Goal: Book appointment/travel/reservation

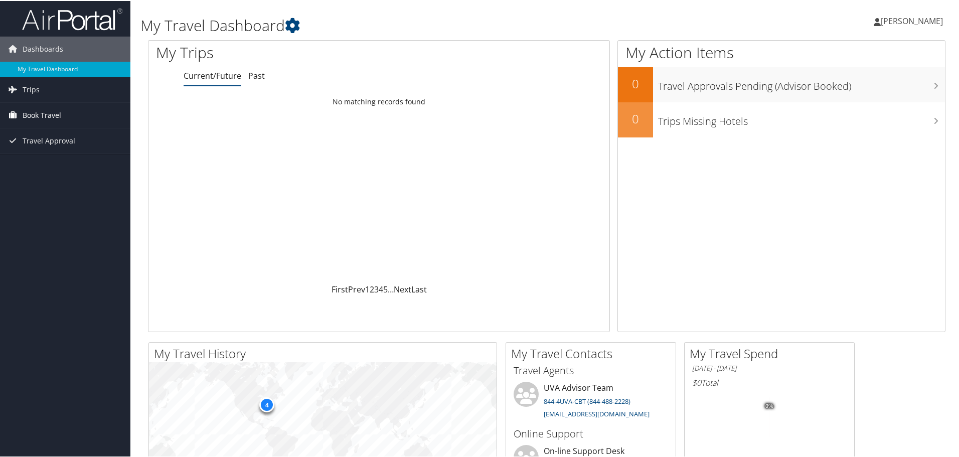
click at [47, 113] on span "Book Travel" at bounding box center [42, 114] width 39 height 25
click at [68, 161] on link "Book/Manage Online Trips" at bounding box center [65, 164] width 130 height 15
